Goal: Navigation & Orientation: Understand site structure

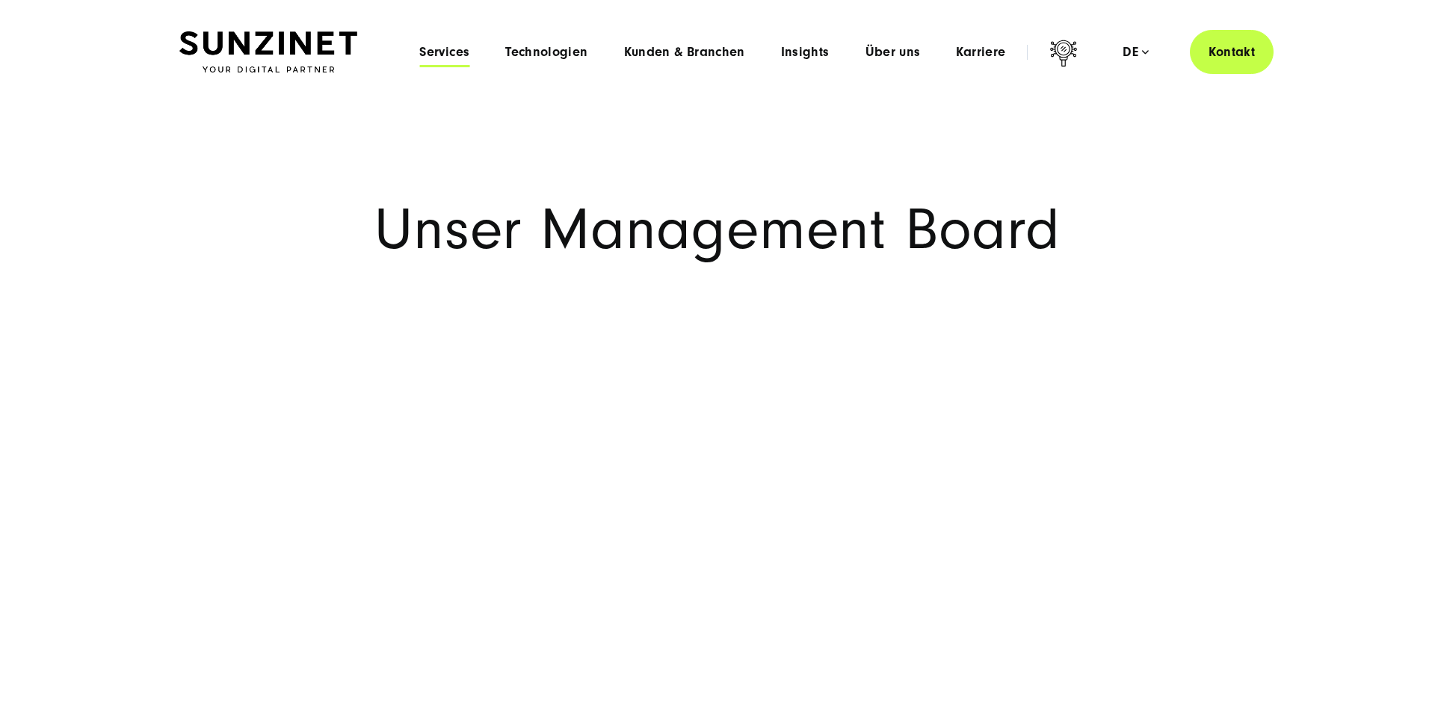
click at [459, 55] on span "Services" at bounding box center [444, 52] width 50 height 15
click at [551, 56] on span "Technologien" at bounding box center [546, 52] width 82 height 15
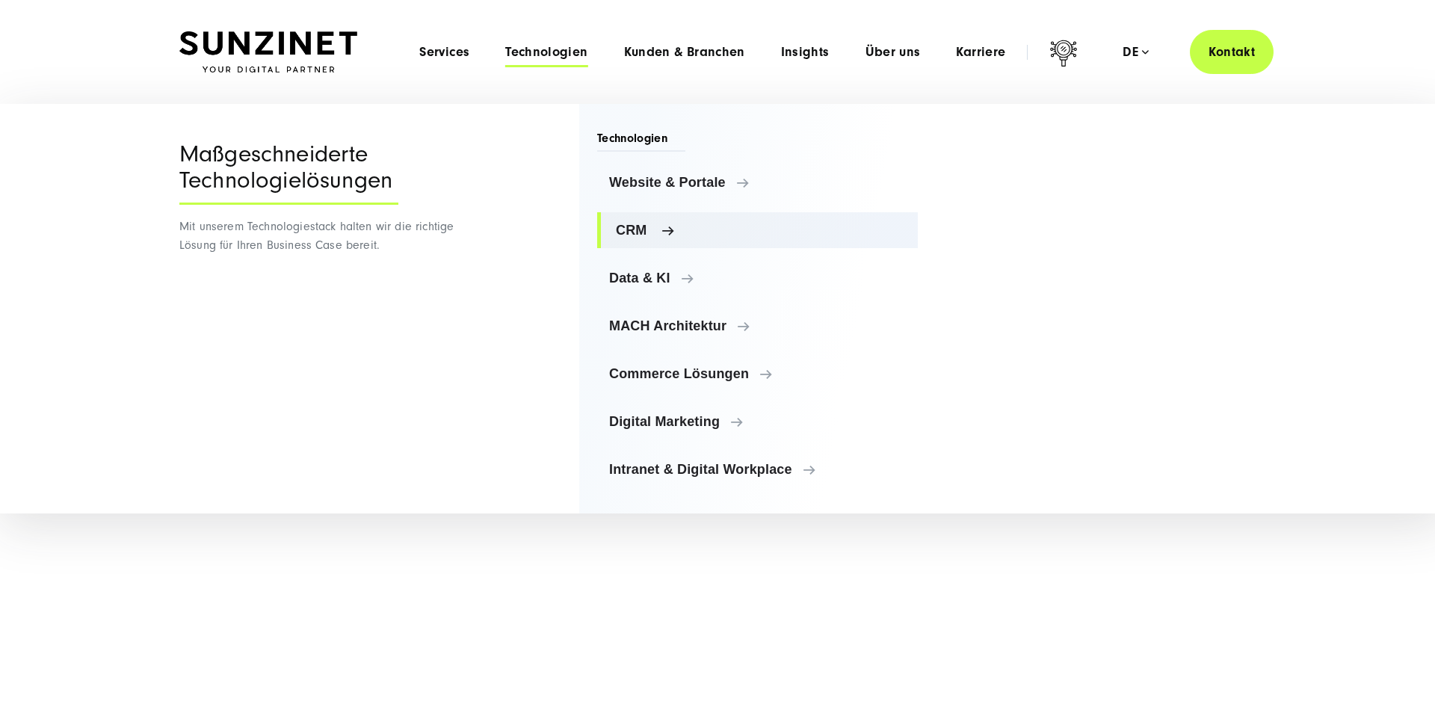
click at [732, 232] on span "CRM" at bounding box center [761, 230] width 290 height 15
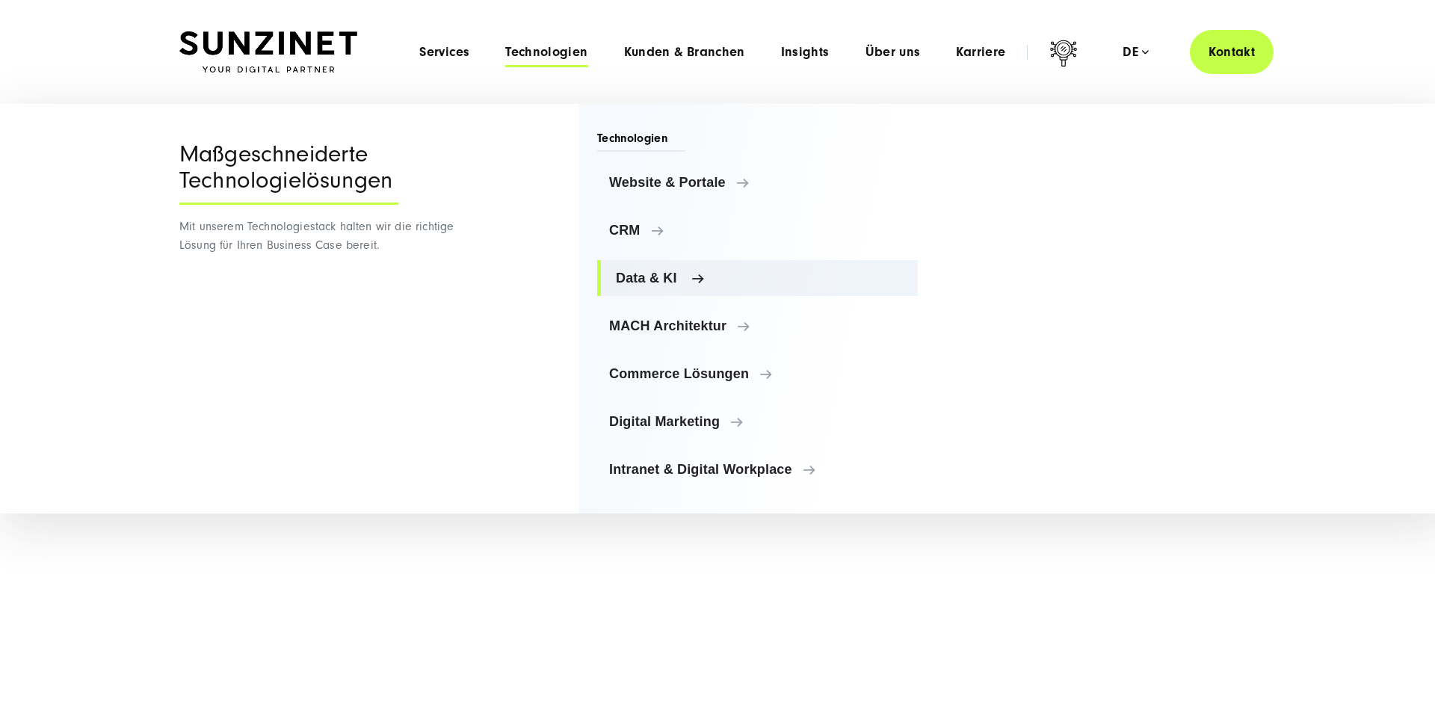
click at [765, 280] on span "Data & KI" at bounding box center [761, 278] width 290 height 15
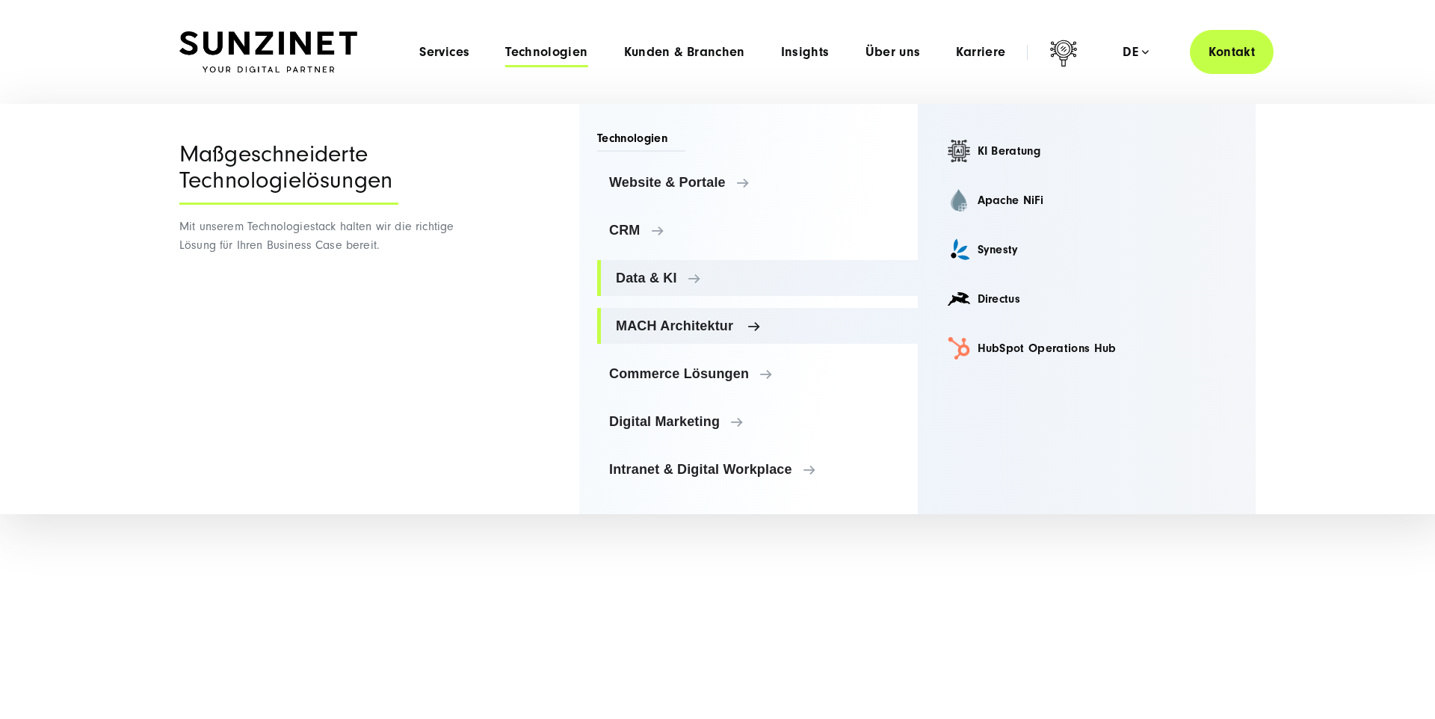
click at [821, 327] on span "MACH Architektur" at bounding box center [761, 325] width 290 height 15
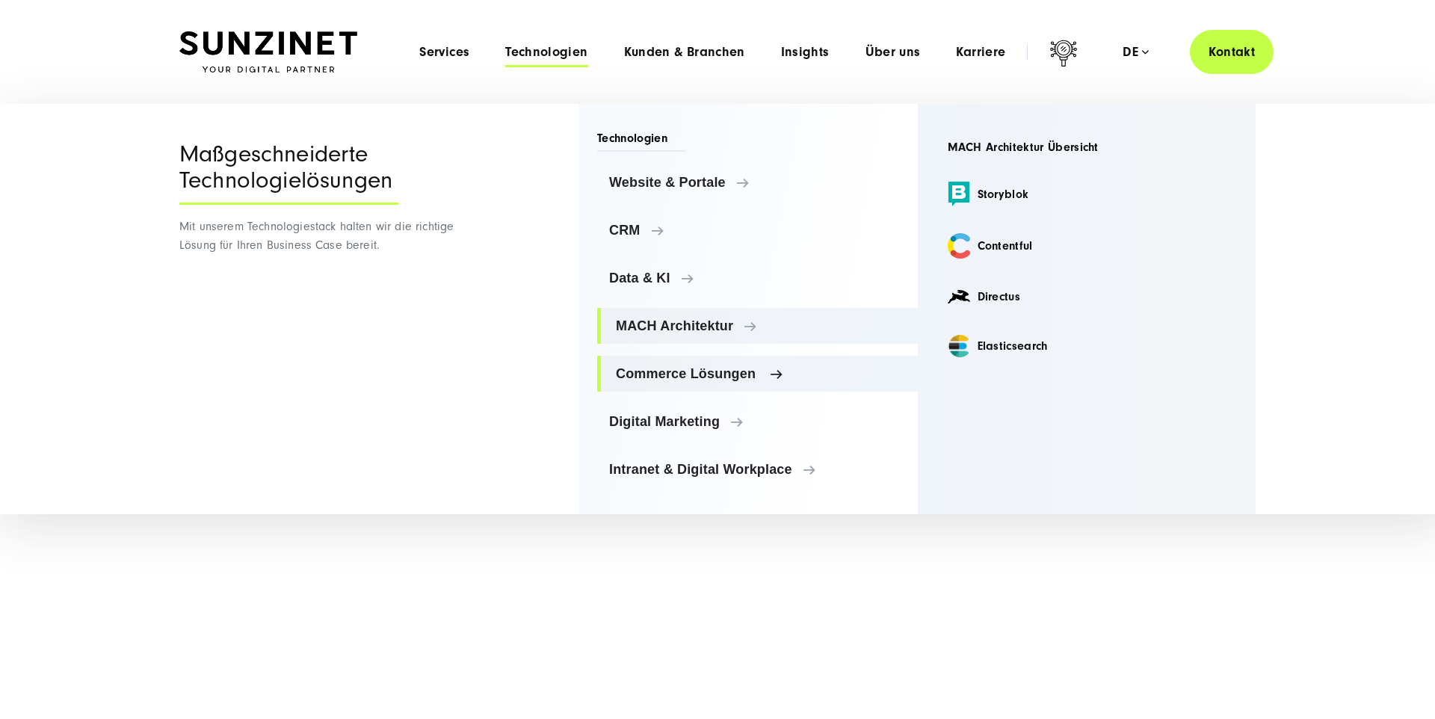
click at [845, 372] on span "Commerce Lösungen" at bounding box center [761, 373] width 290 height 15
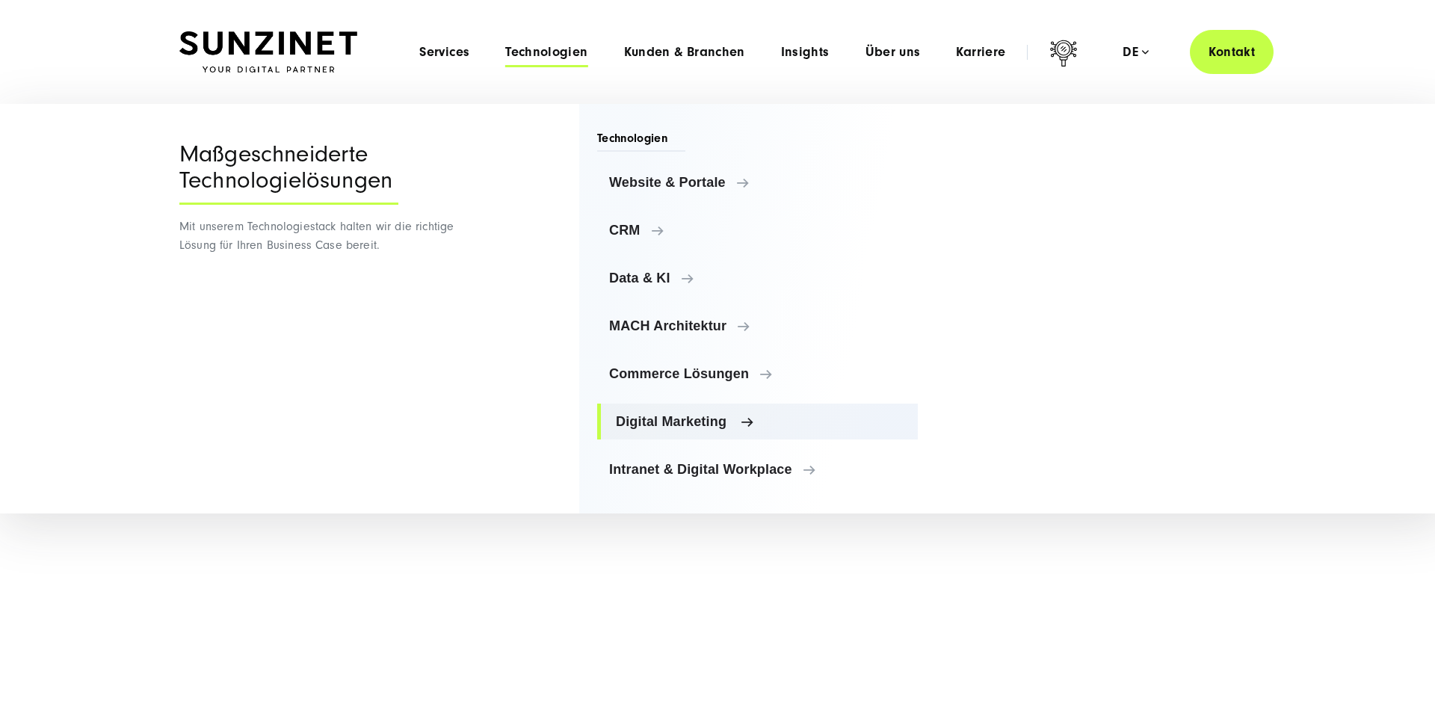
click at [863, 425] on span "Digital Marketing" at bounding box center [761, 421] width 290 height 15
click at [875, 471] on span "Intranet & Digital Workplace" at bounding box center [761, 469] width 290 height 15
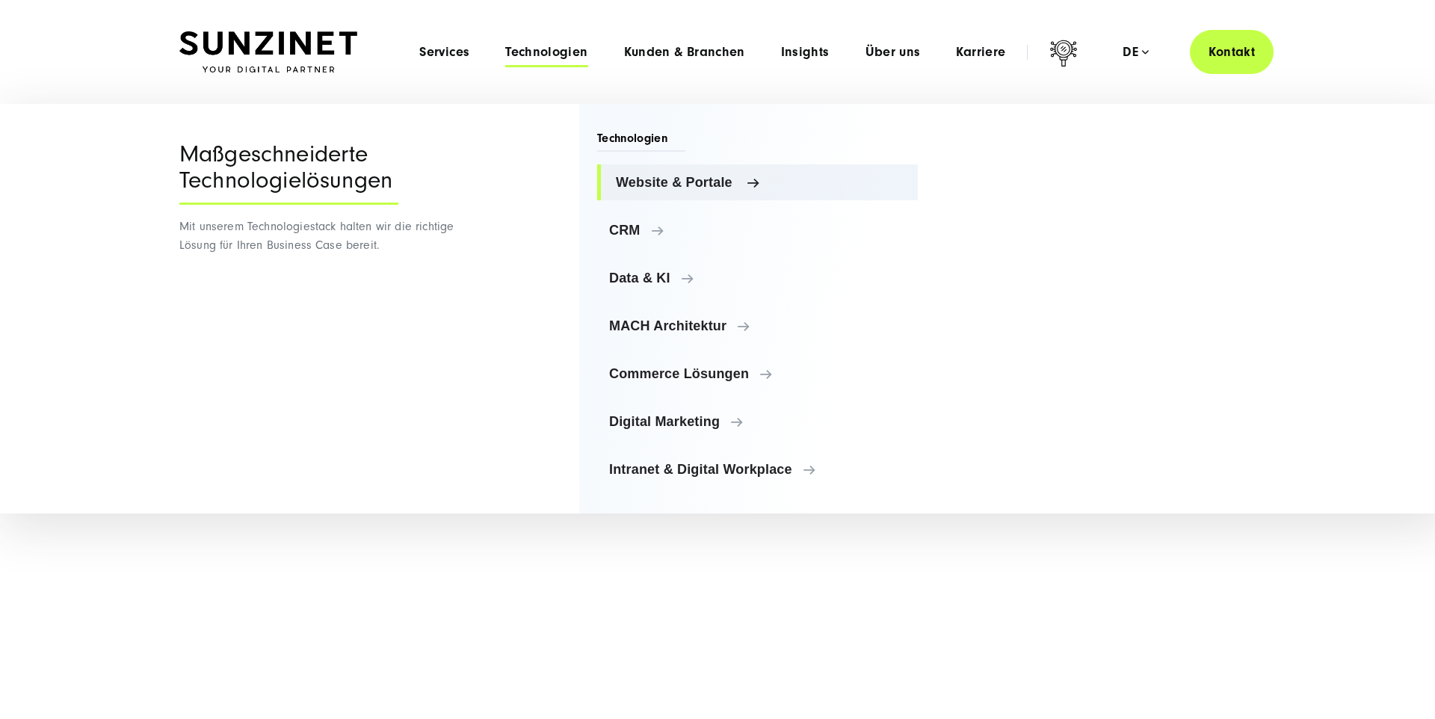
click at [777, 182] on span "Website & Portale" at bounding box center [761, 182] width 290 height 15
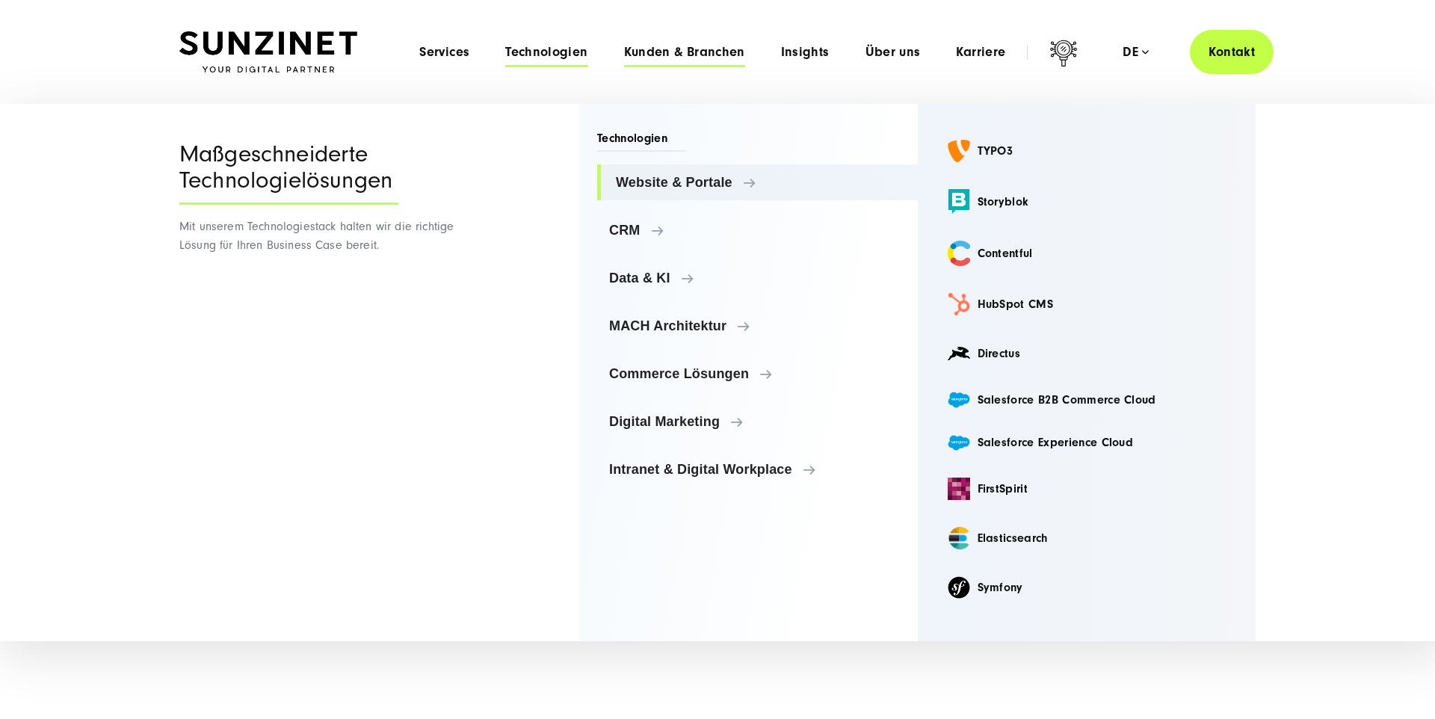
click at [678, 55] on span "Kunden & Branchen" at bounding box center [684, 52] width 121 height 15
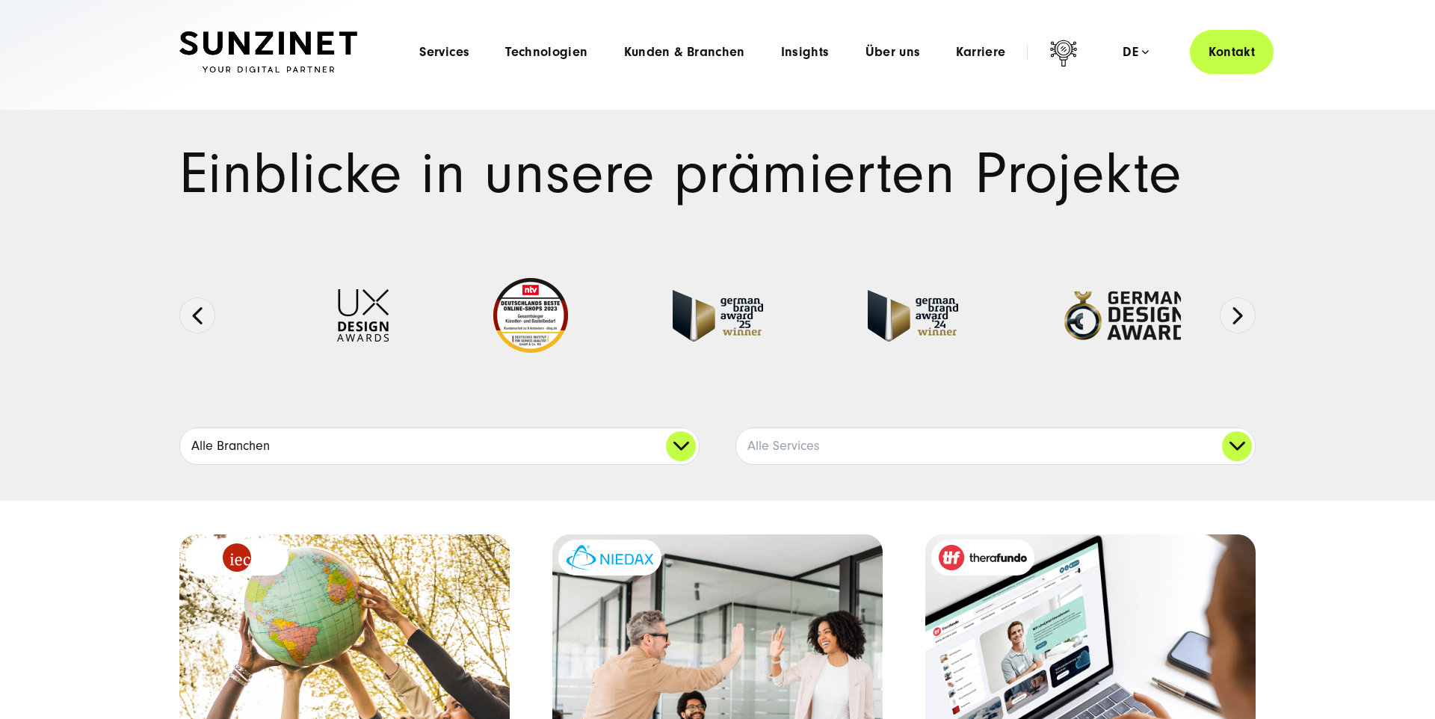
click at [644, 441] on link "Alle Branchen" at bounding box center [439, 446] width 519 height 36
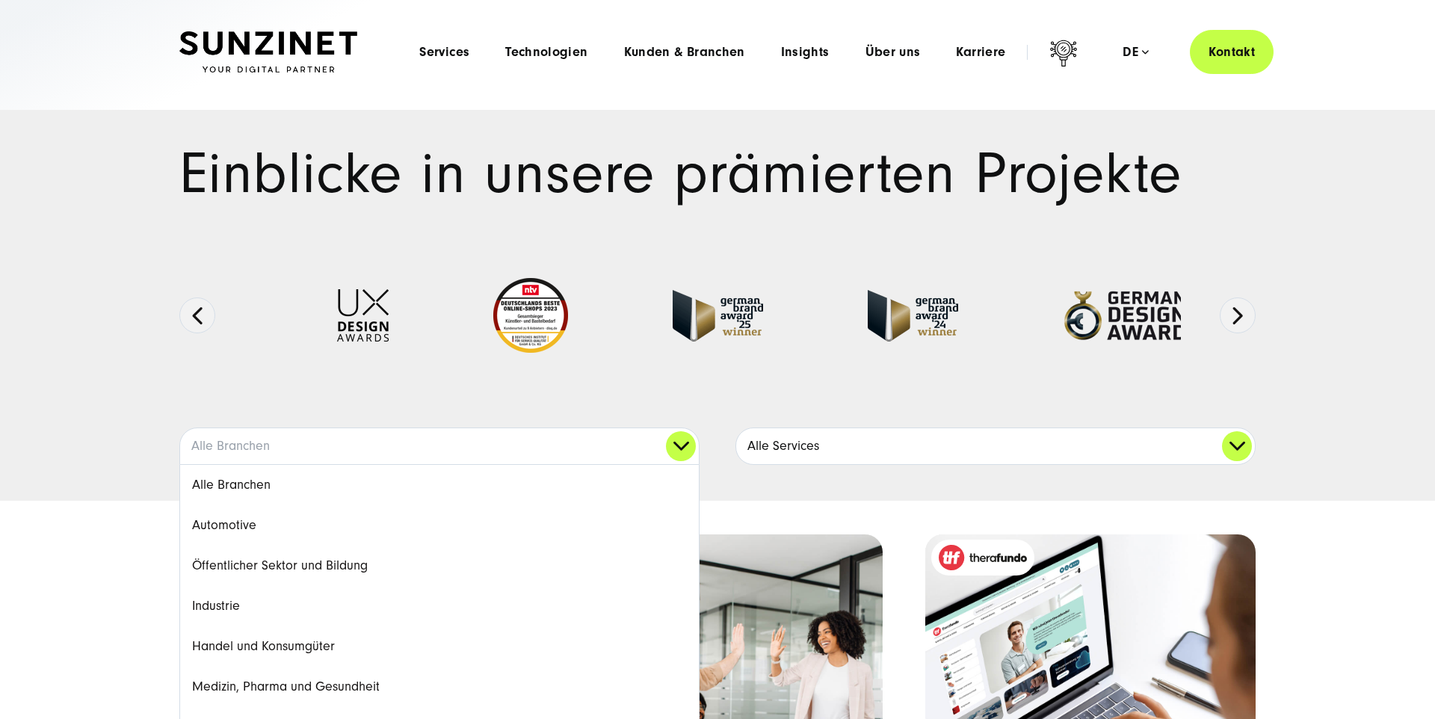
click at [887, 447] on link "Alle Services" at bounding box center [995, 446] width 519 height 36
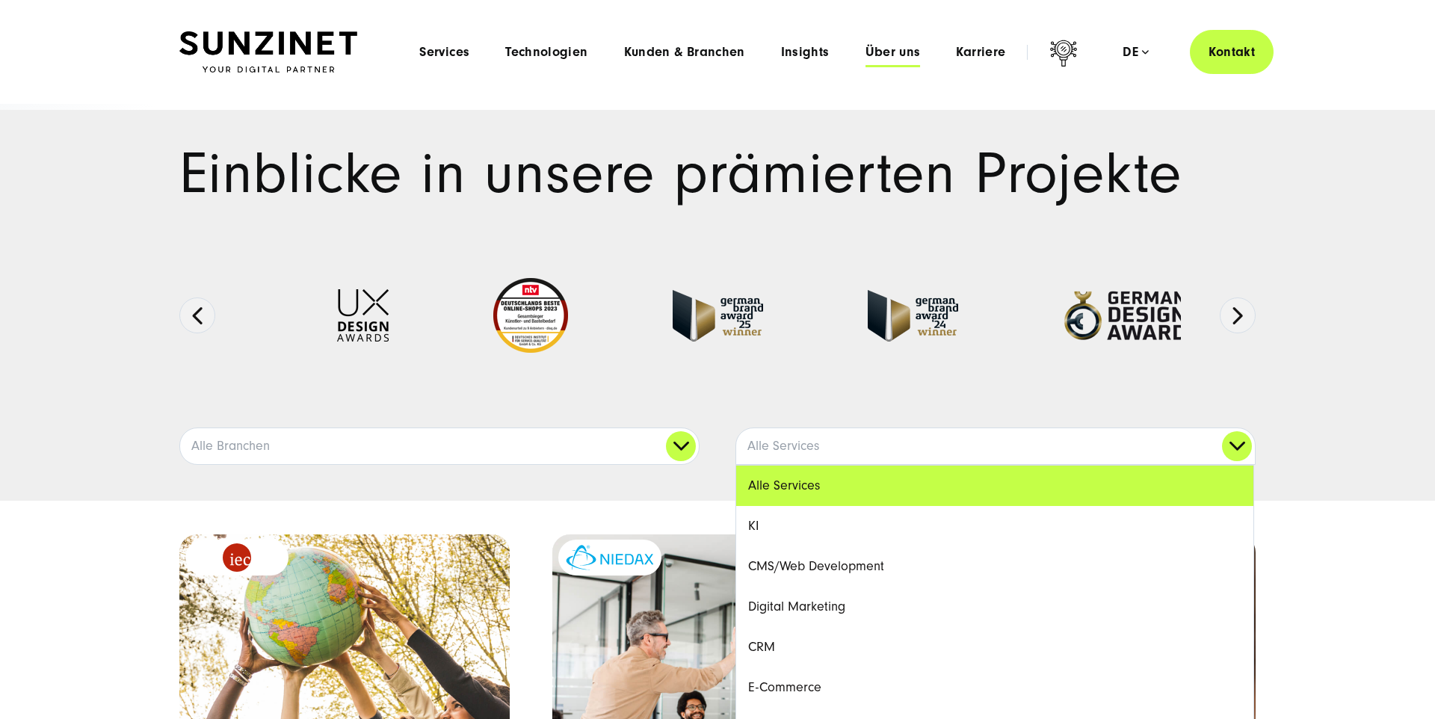
click at [896, 52] on span "Über uns" at bounding box center [893, 52] width 55 height 15
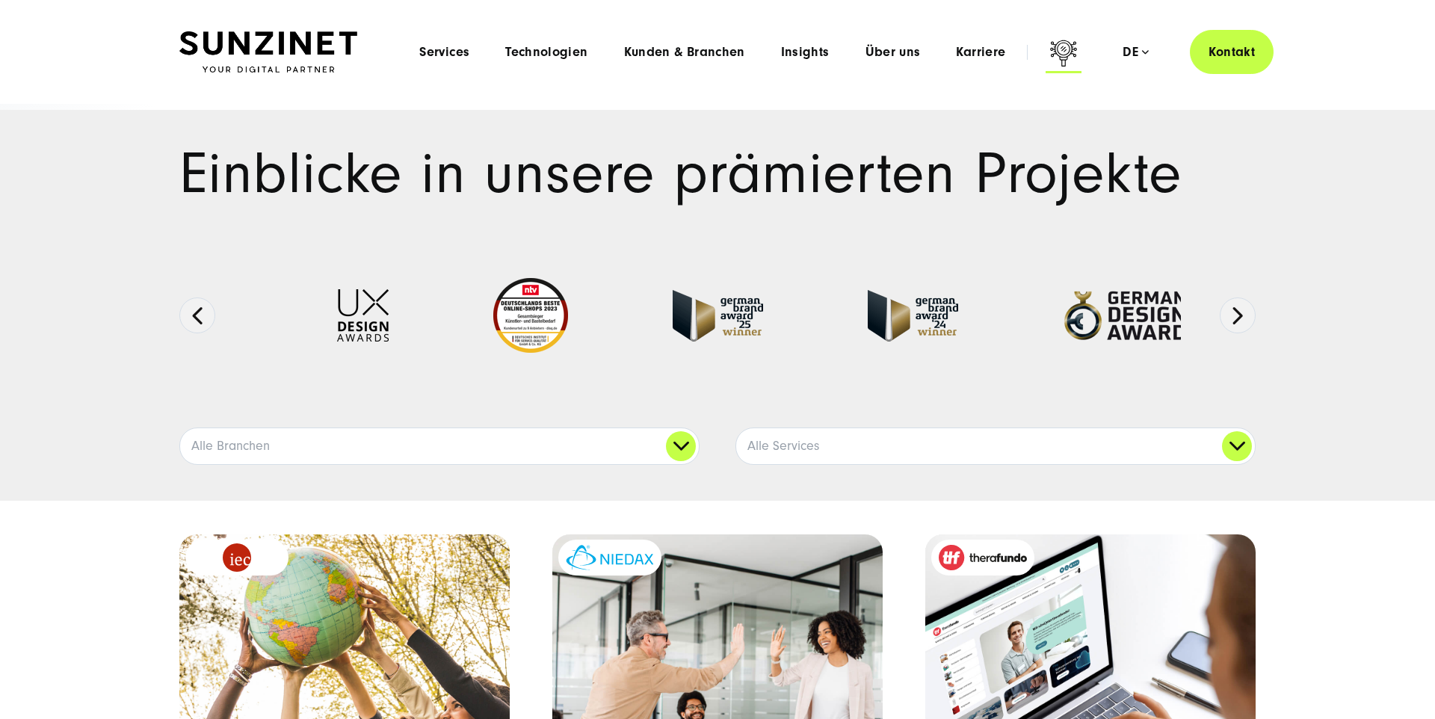
click at [1067, 51] on icon at bounding box center [1064, 55] width 36 height 36
